Goal: Task Accomplishment & Management: Manage account settings

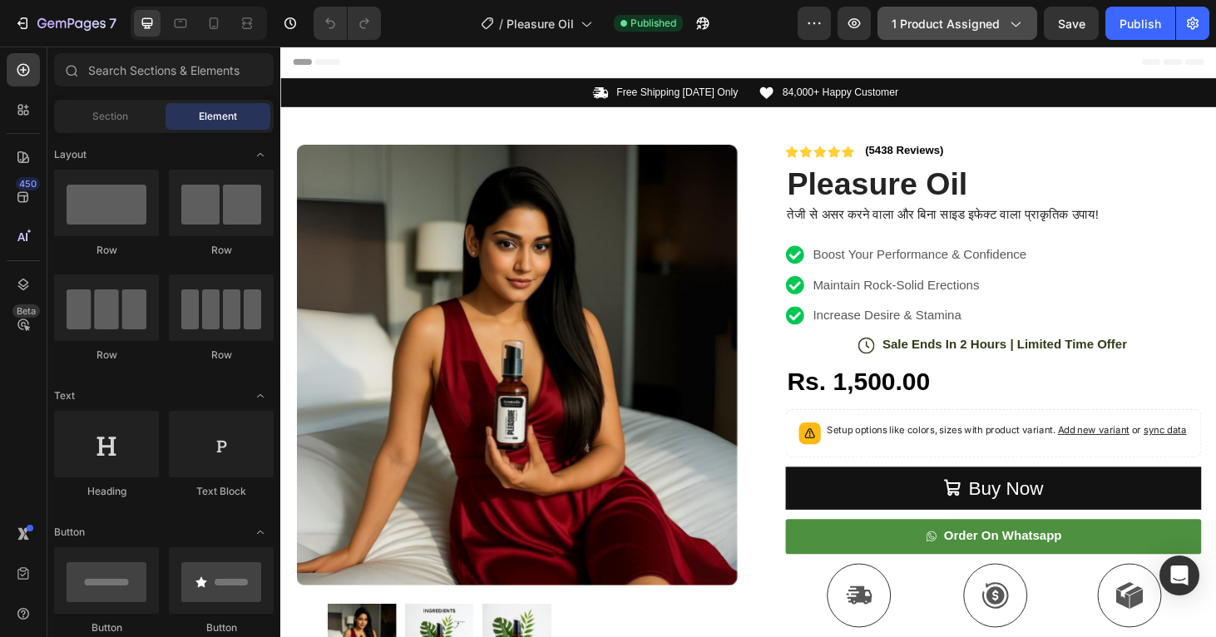
click at [947, 32] on span "1 product assigned" at bounding box center [946, 23] width 108 height 17
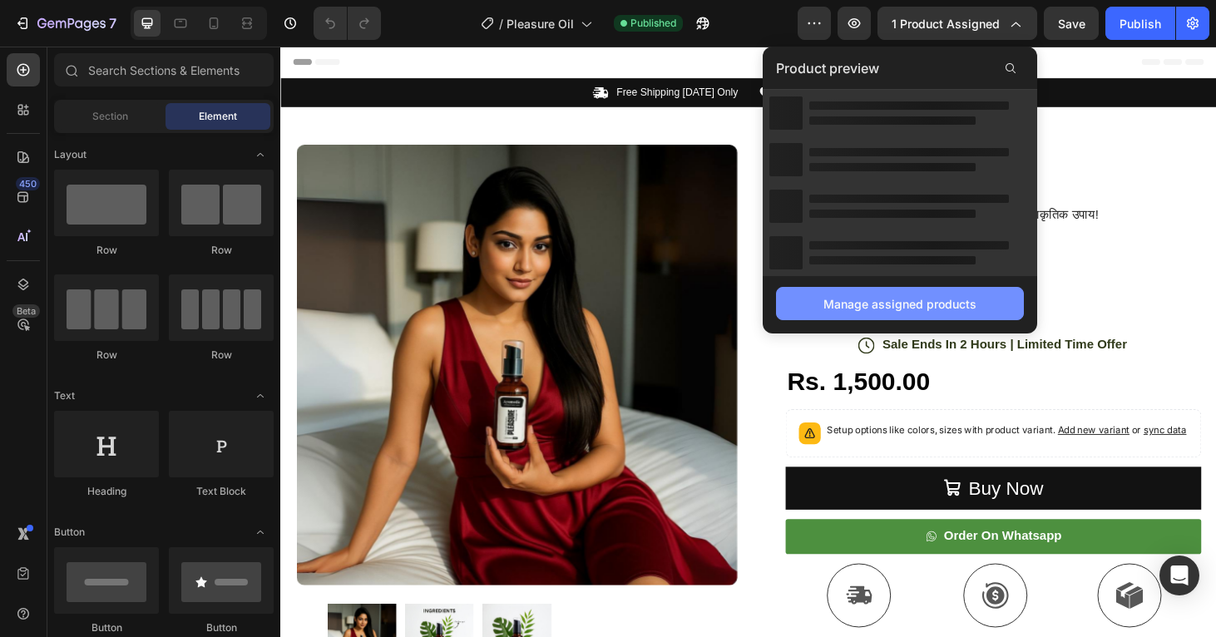
click at [930, 306] on div "Manage assigned products" at bounding box center [900, 303] width 153 height 17
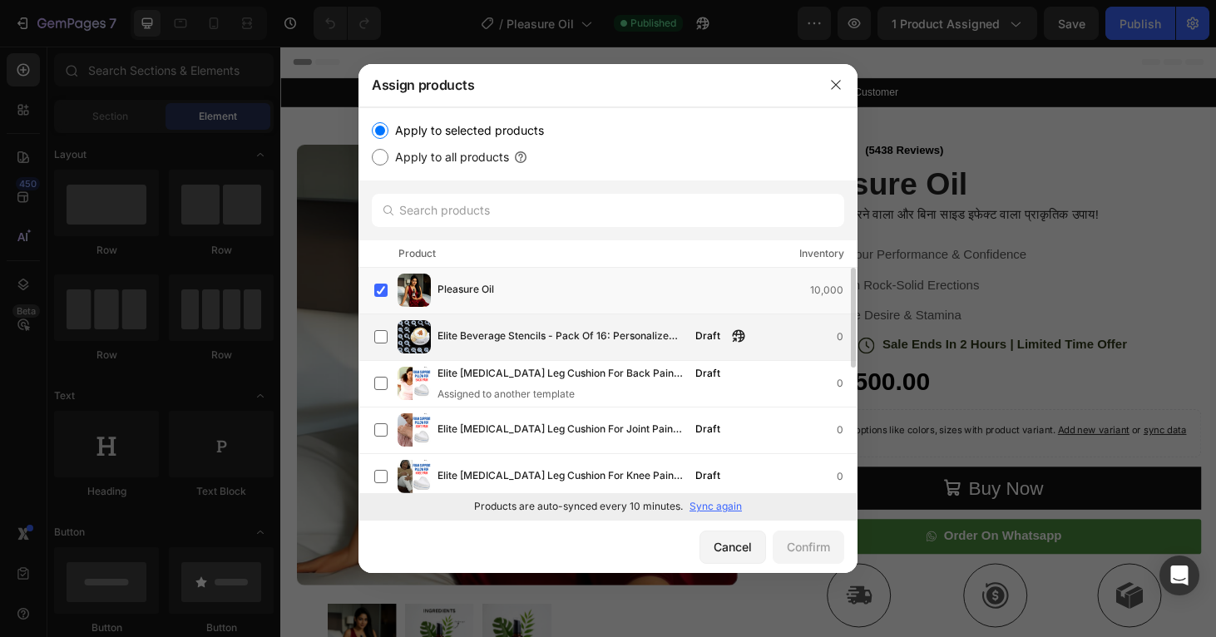
click at [602, 349] on div "Elite Beverage Stencils - Pack Of 16: Personalize Your Drink Experience Draft 0" at bounding box center [615, 336] width 482 height 33
click at [658, 301] on div "Pleasure Oil 10,000" at bounding box center [615, 290] width 482 height 33
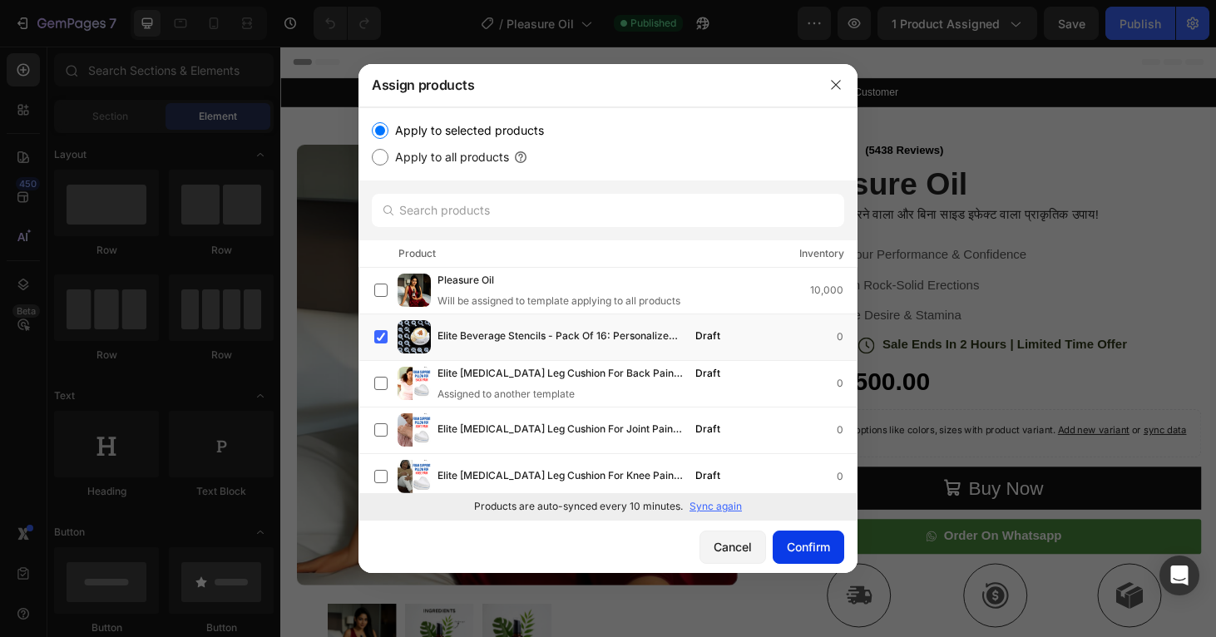
click at [824, 537] on button "Confirm" at bounding box center [809, 547] width 72 height 33
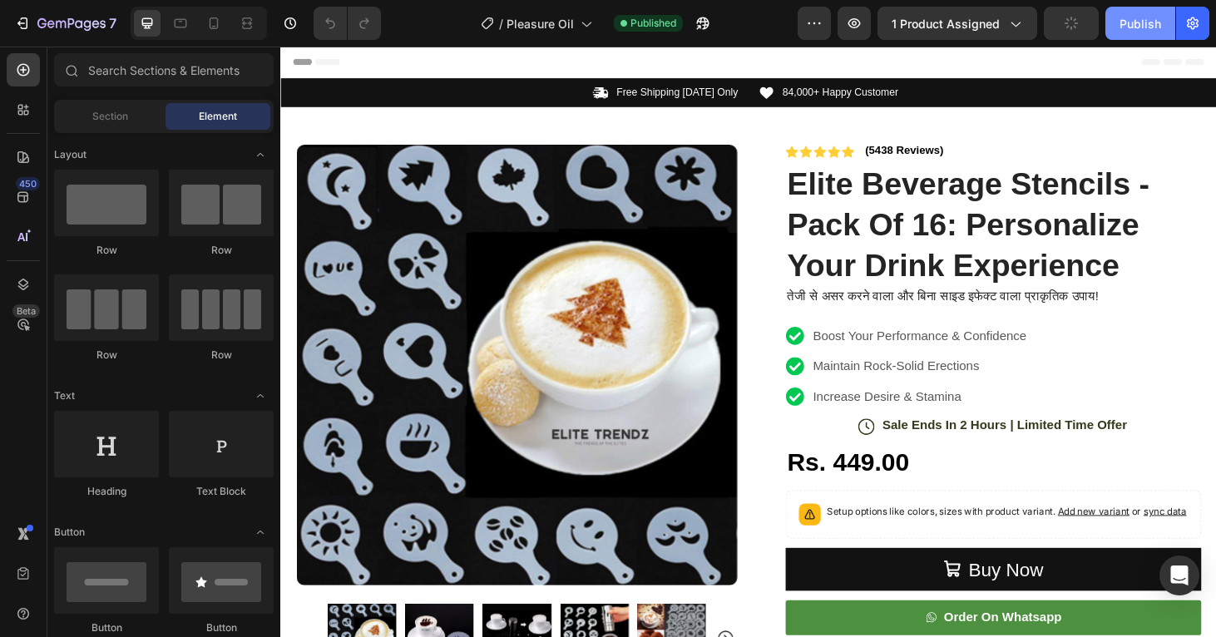
click at [1141, 32] on div "Publish" at bounding box center [1141, 23] width 42 height 17
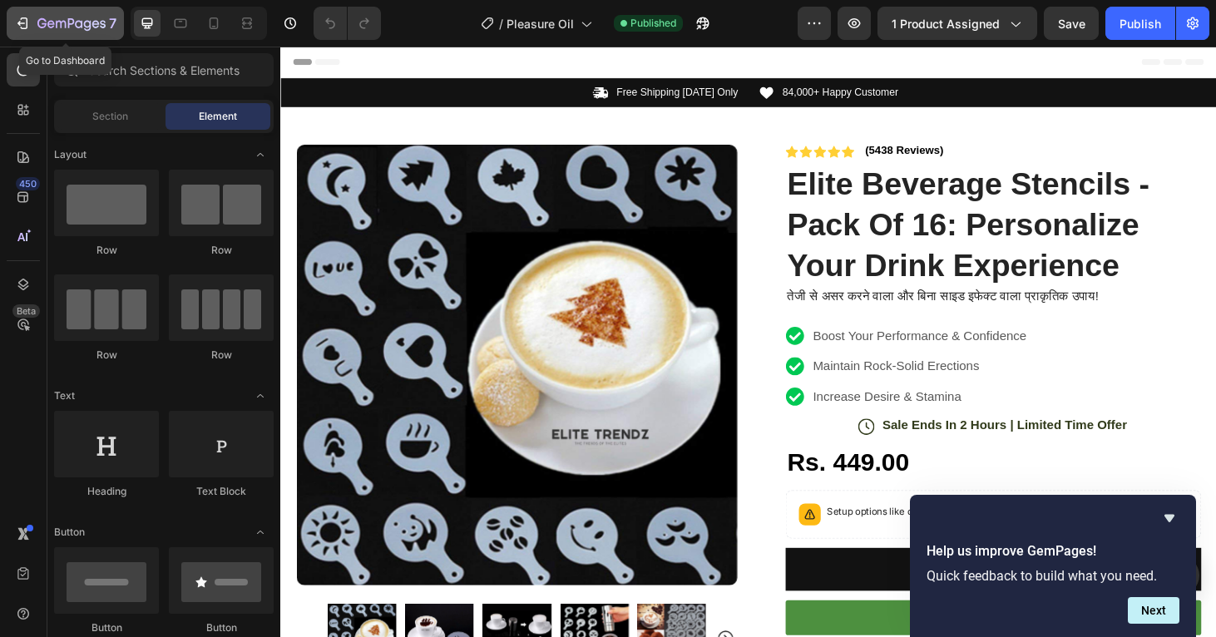
click at [60, 22] on icon "button" at bounding box center [61, 24] width 10 height 7
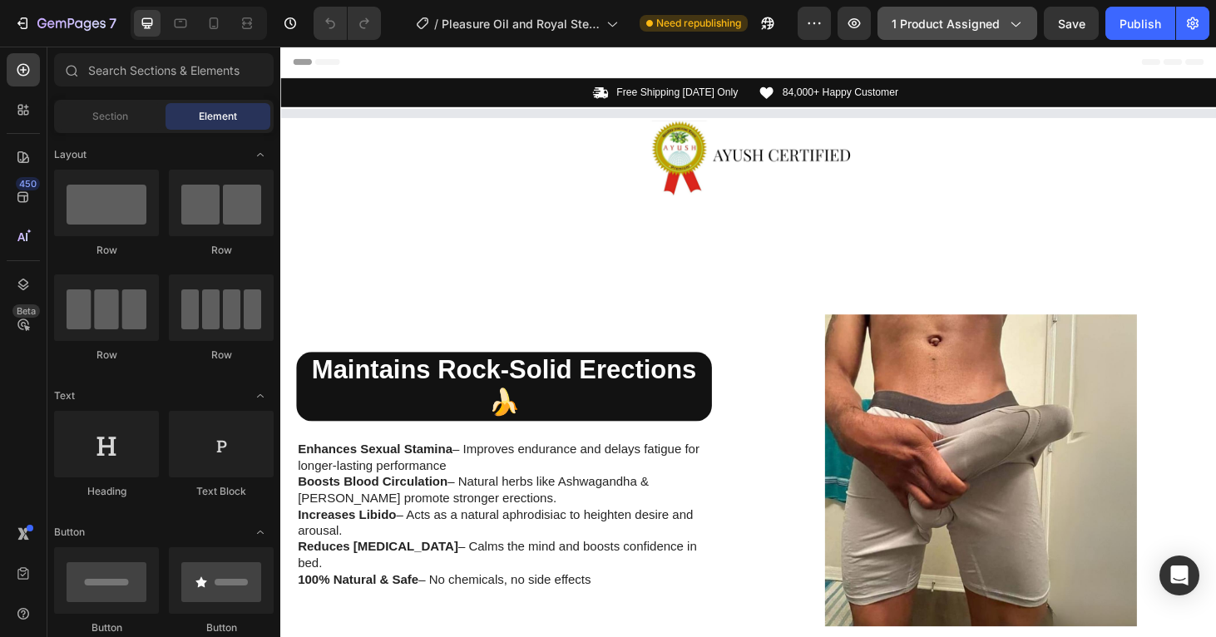
click at [965, 26] on span "1 product assigned" at bounding box center [946, 23] width 108 height 17
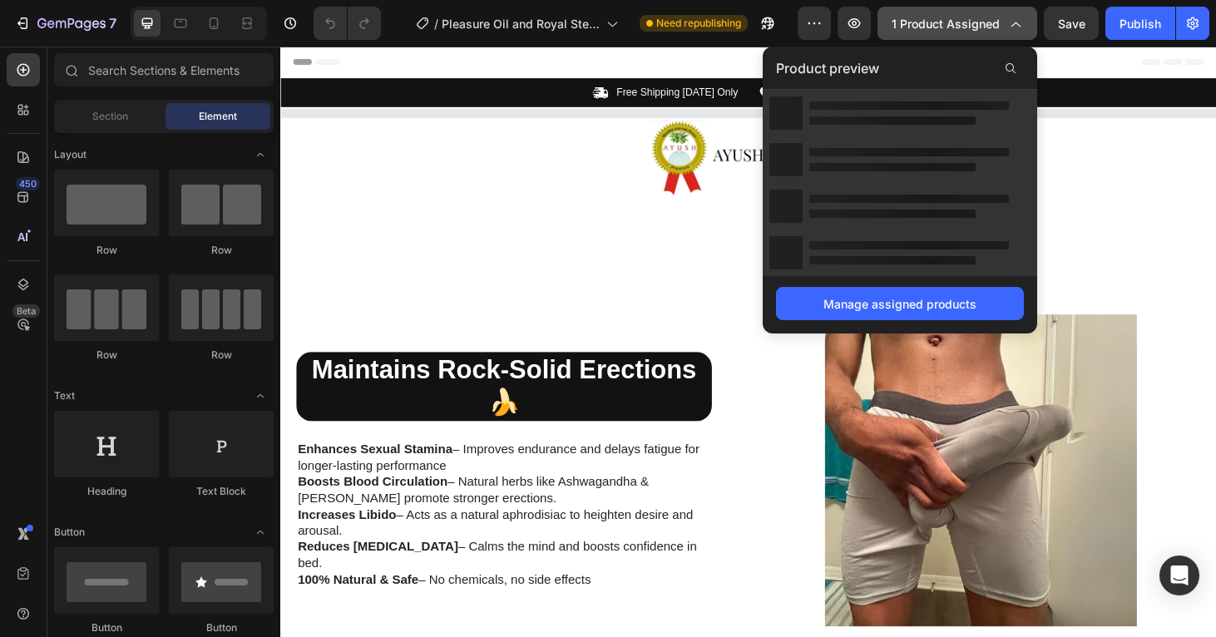
click at [965, 26] on span "1 product assigned" at bounding box center [946, 23] width 108 height 17
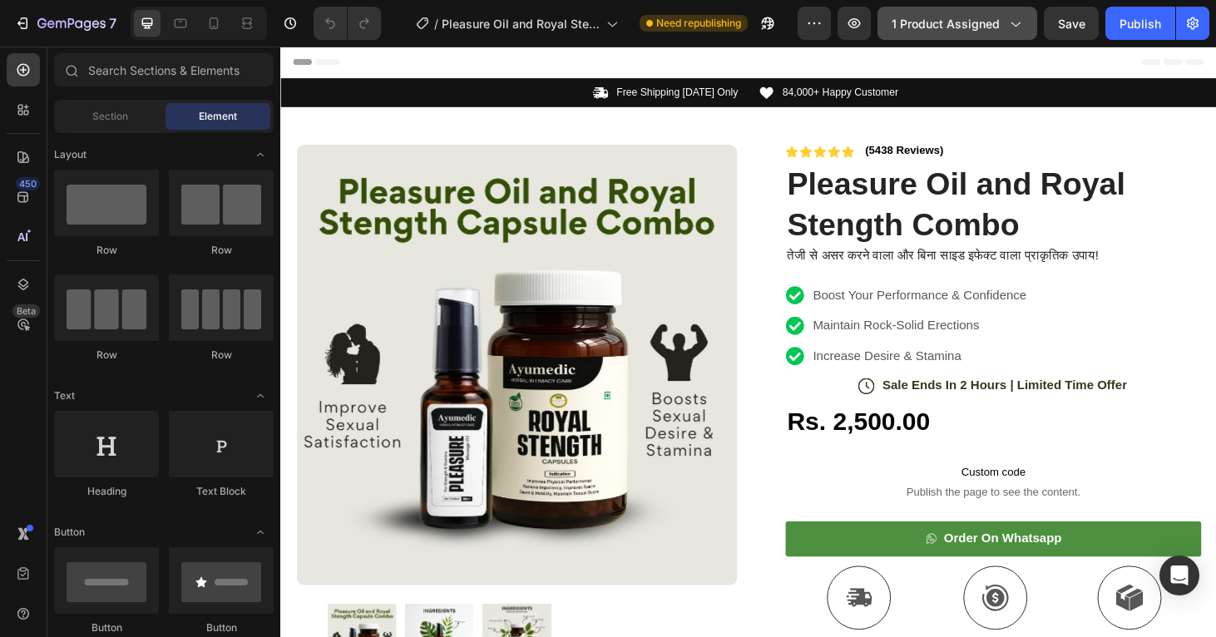
click at [989, 32] on span "1 product assigned" at bounding box center [946, 23] width 108 height 17
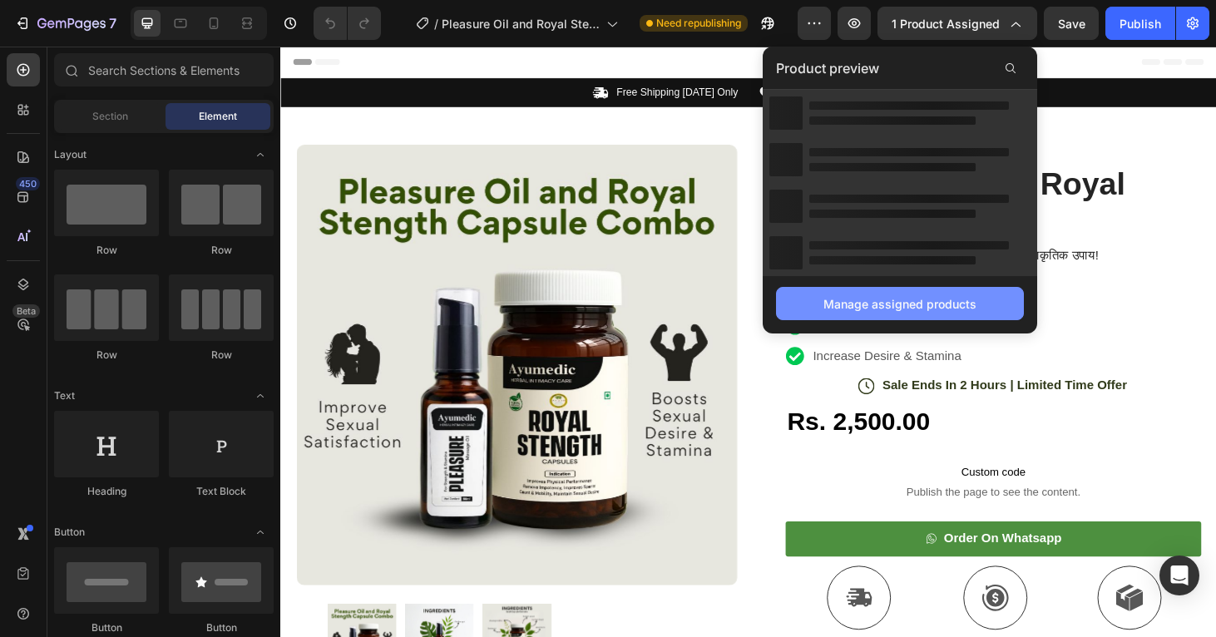
click at [867, 305] on div "Manage assigned products" at bounding box center [900, 303] width 153 height 17
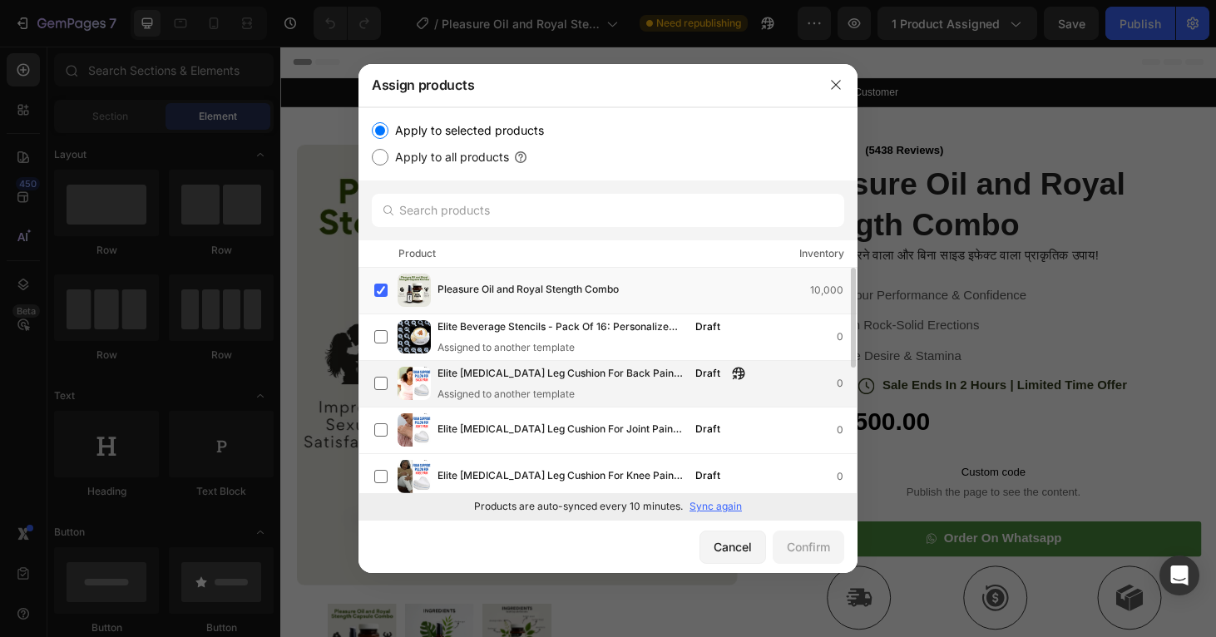
click at [557, 394] on div "Assigned to another template" at bounding box center [596, 394] width 316 height 15
click at [509, 292] on span "Pleasure Oil and Royal Stength Combo" at bounding box center [528, 290] width 181 height 18
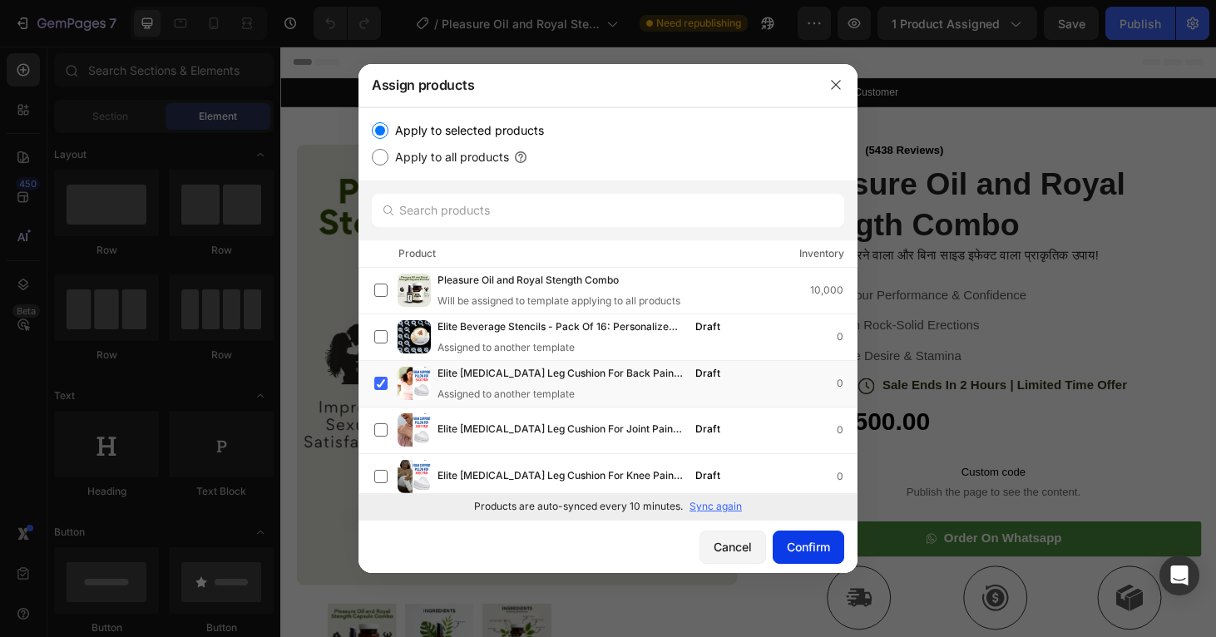
click at [807, 553] on div "Confirm" at bounding box center [808, 546] width 43 height 17
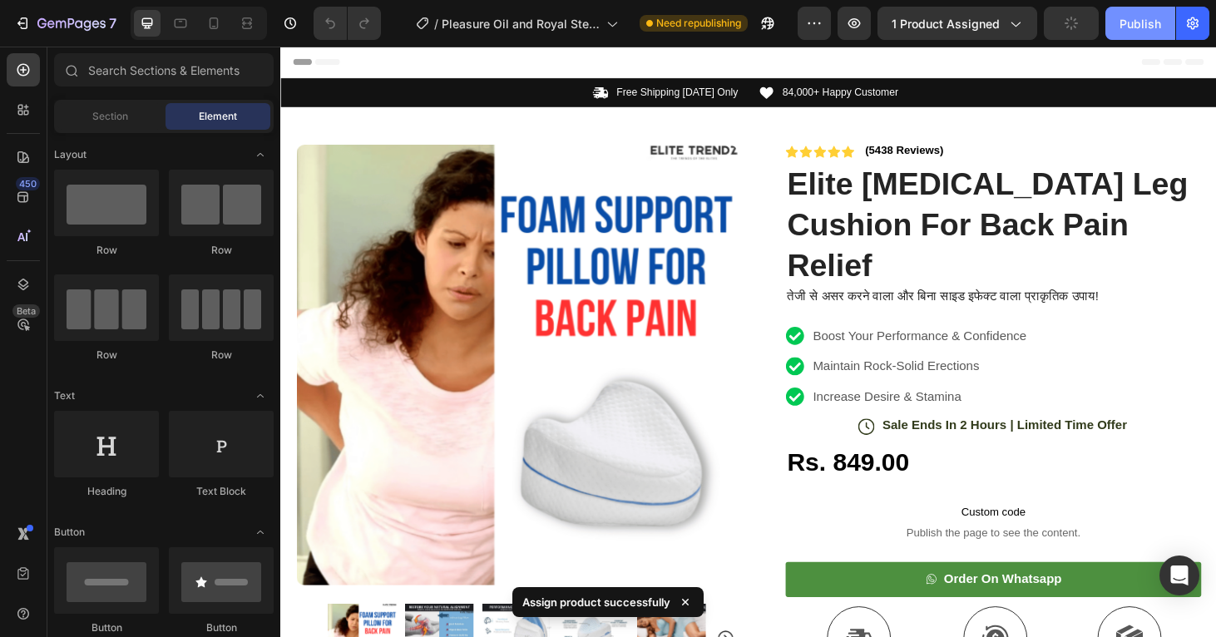
click at [1137, 28] on div "Publish" at bounding box center [1141, 23] width 42 height 17
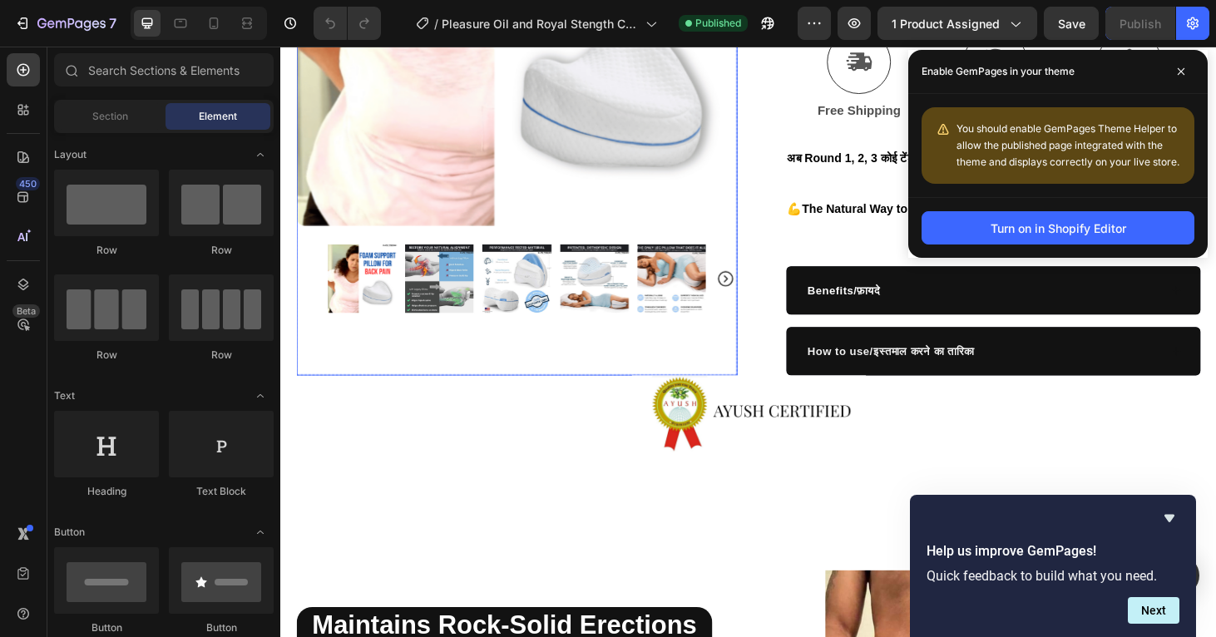
scroll to position [673, 0]
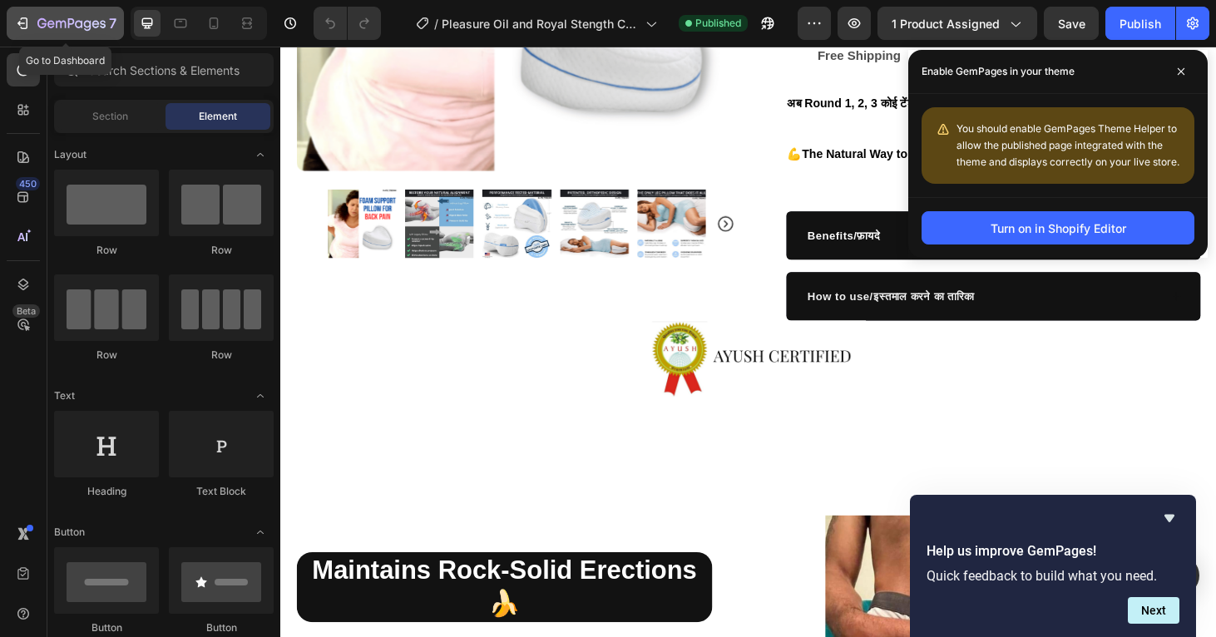
click at [31, 24] on div "7" at bounding box center [65, 23] width 102 height 20
